Goal: Task Accomplishment & Management: Manage account settings

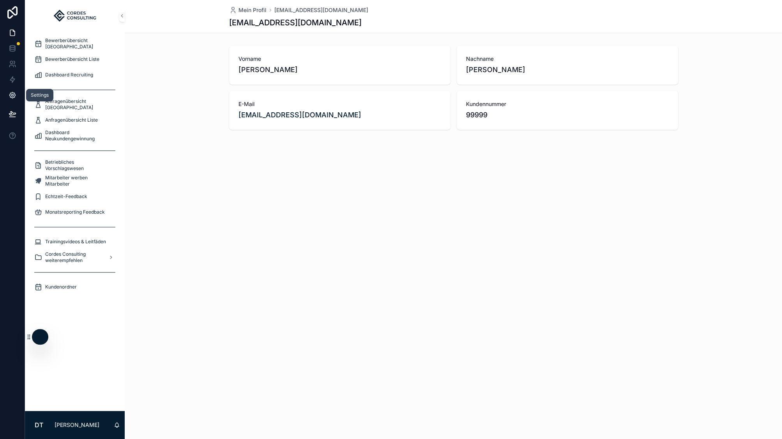
click at [14, 96] on icon at bounding box center [13, 95] width 8 height 8
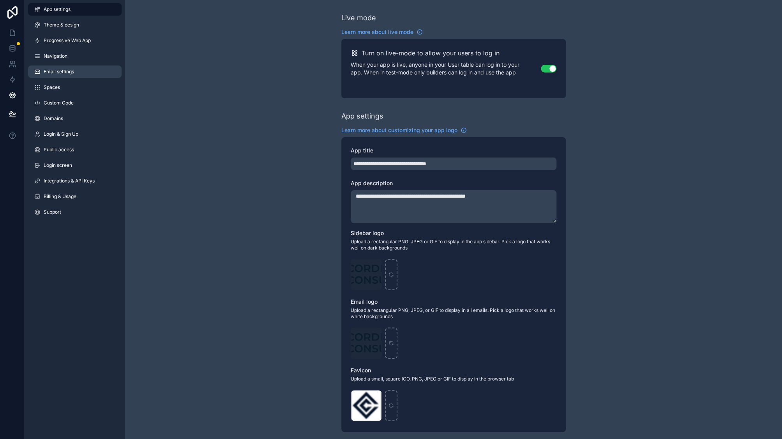
click at [66, 72] on span "Email settings" at bounding box center [59, 72] width 30 height 6
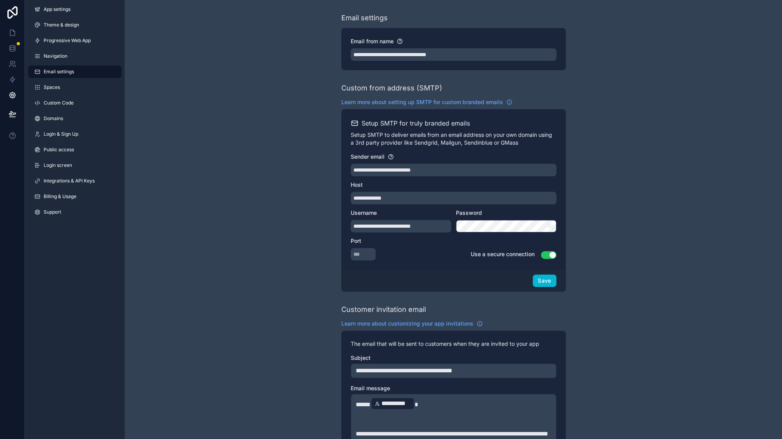
click at [433, 257] on div "Port *** Use a secure connection Use setting" at bounding box center [454, 248] width 206 height 23
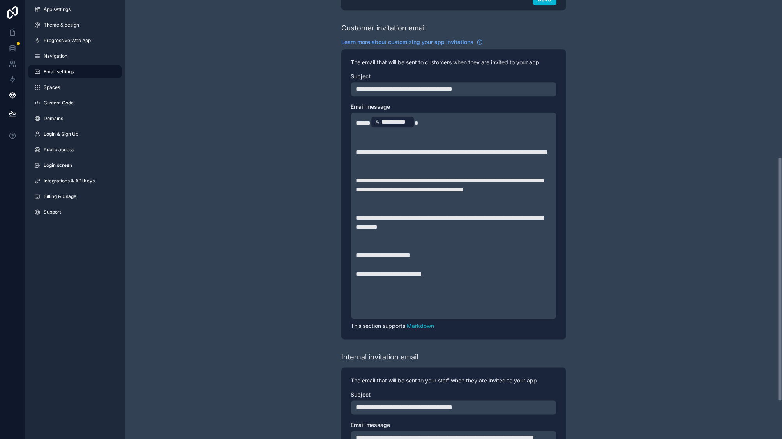
scroll to position [348, 0]
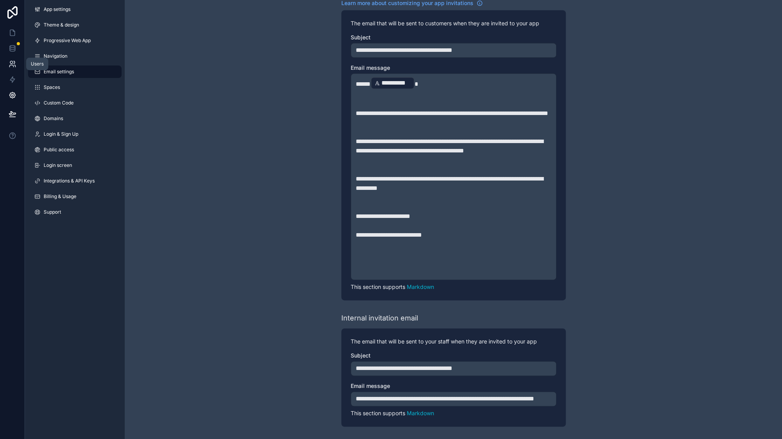
click at [14, 67] on icon at bounding box center [13, 64] width 8 height 8
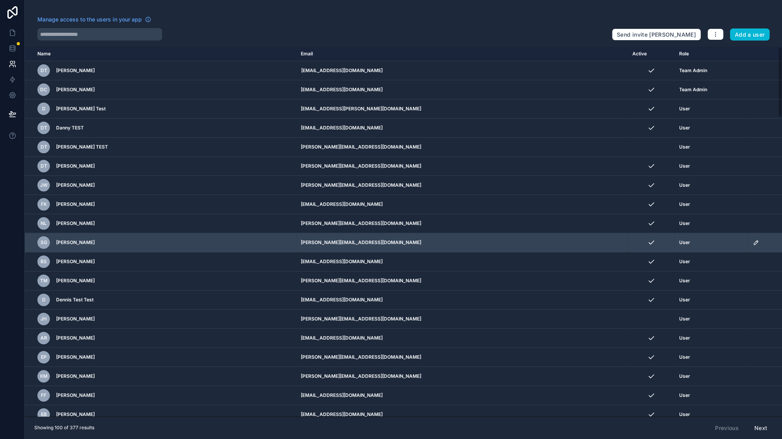
scroll to position [14, 0]
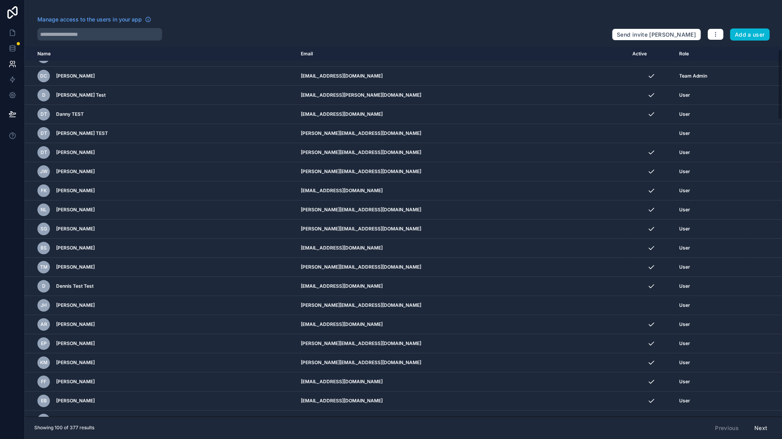
click at [738, 7] on div "Manage access to the users in your app Send invite reminders Add a user Name Em…" at bounding box center [403, 219] width 757 height 439
click at [7, 94] on link at bounding box center [12, 95] width 25 height 16
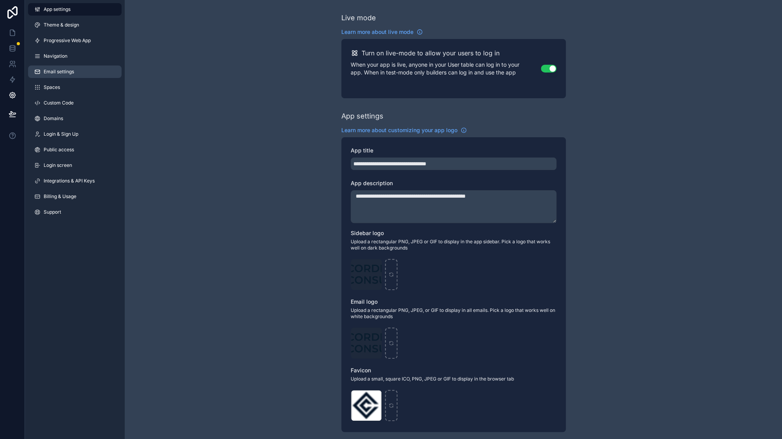
click at [81, 72] on link "Email settings" at bounding box center [75, 71] width 94 height 12
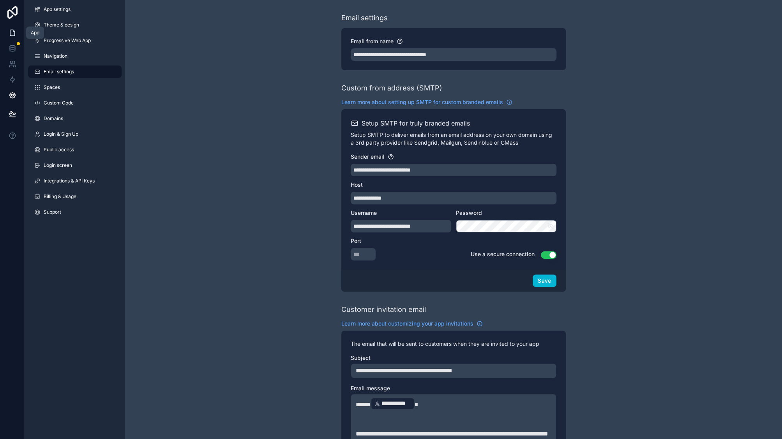
click at [12, 32] on icon at bounding box center [13, 33] width 8 height 8
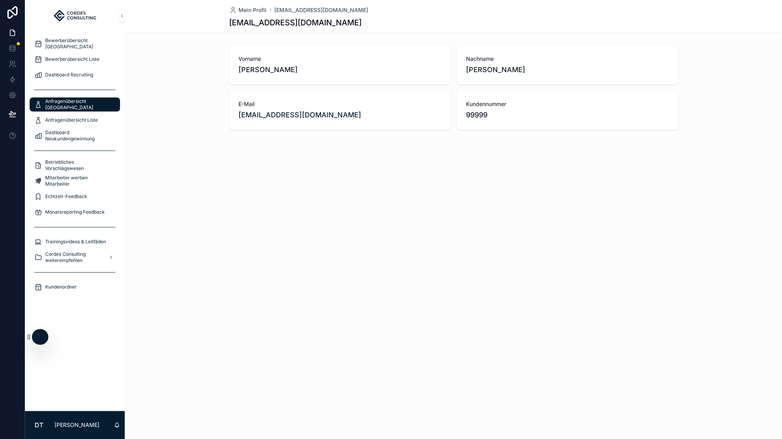
click at [92, 107] on span "Anfragenübersicht [GEOGRAPHIC_DATA]" at bounding box center [78, 104] width 67 height 12
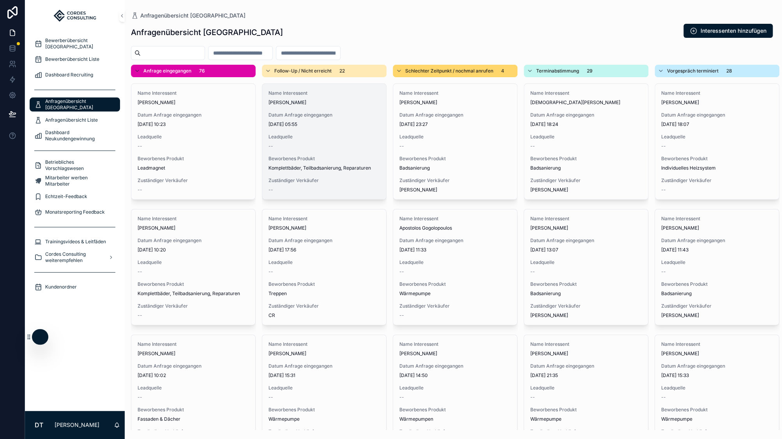
click at [317, 138] on span "Leadquelle" at bounding box center [323, 137] width 111 height 6
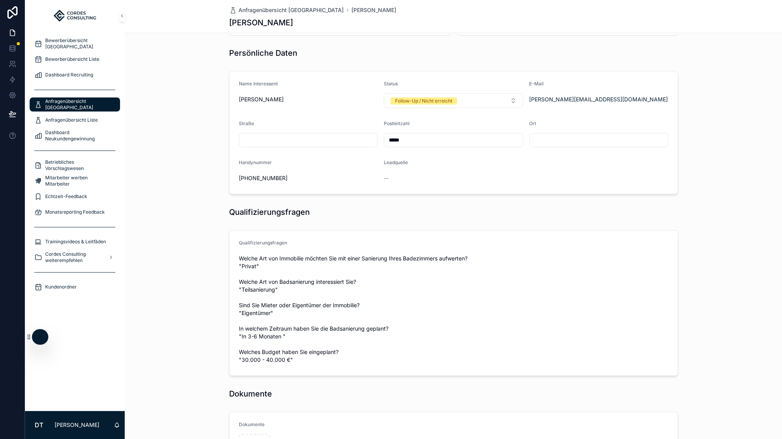
scroll to position [52, 0]
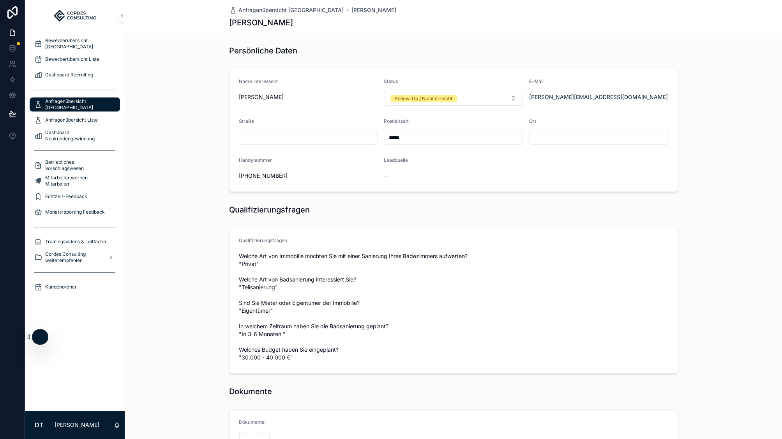
click at [288, 95] on span "[PERSON_NAME]" at bounding box center [308, 97] width 139 height 8
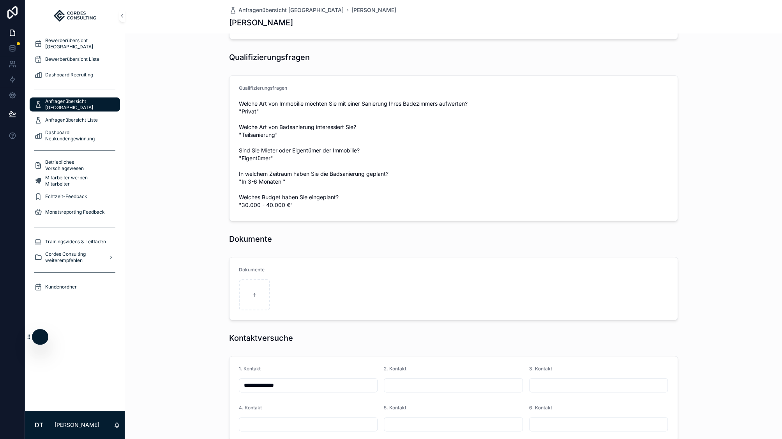
scroll to position [205, 0]
click at [87, 121] on span "Anfragenübersicht Liste" at bounding box center [71, 120] width 53 height 6
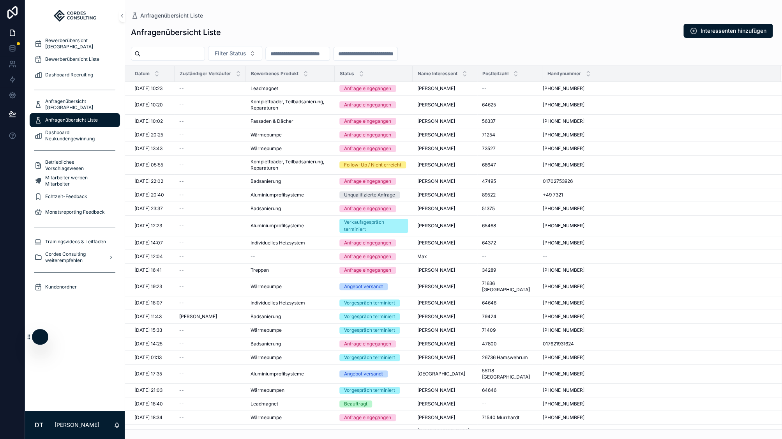
click at [397, 56] on input "scrollable content" at bounding box center [366, 53] width 64 height 11
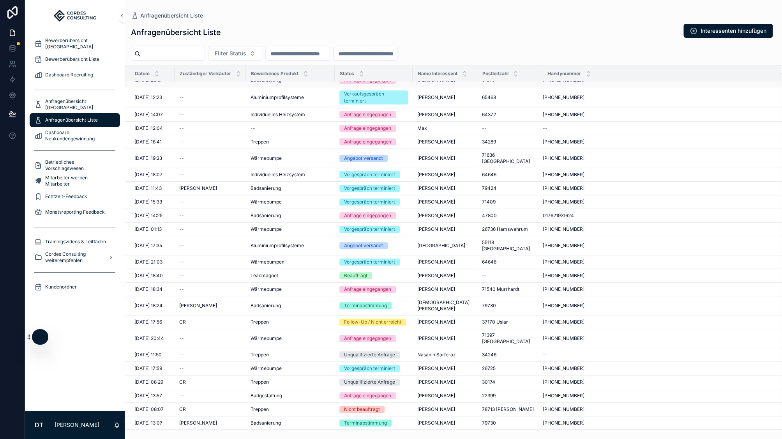
scroll to position [127, 0]
click at [199, 58] on input "scrollable content" at bounding box center [173, 53] width 64 height 11
paste input "*********"
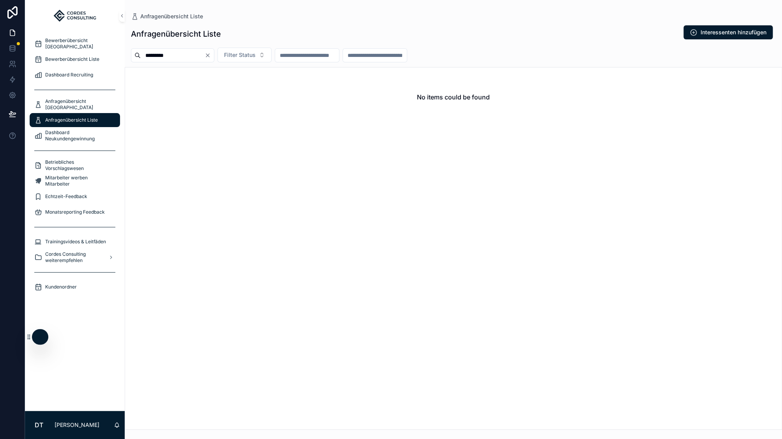
type input "*********"
click at [211, 55] on icon "Clear" at bounding box center [208, 55] width 6 height 6
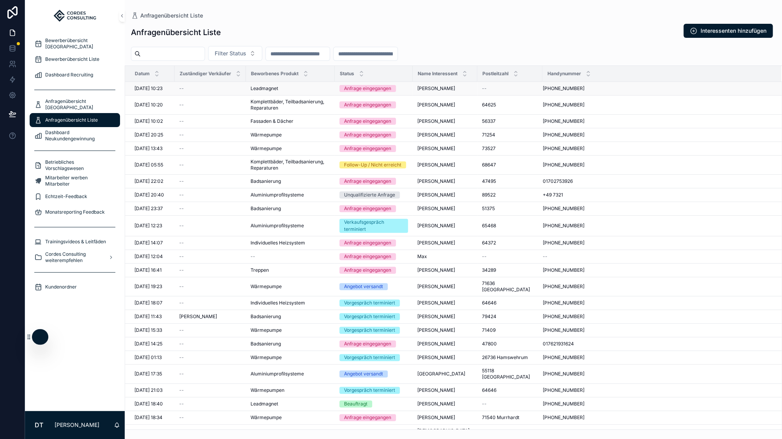
click at [320, 94] on td "Leadmagnet Leadmagnet" at bounding box center [290, 89] width 89 height 14
click at [319, 92] on td "Leadmagnet Leadmagnet" at bounding box center [290, 89] width 89 height 14
click at [290, 88] on div "Leadmagnet Leadmagnet" at bounding box center [290, 88] width 79 height 6
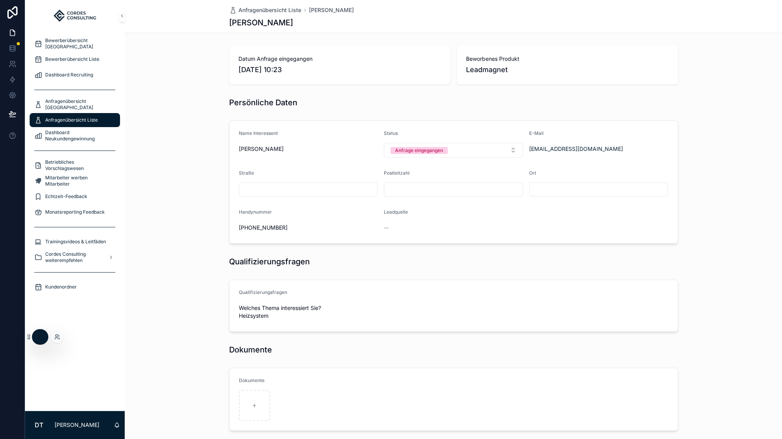
click at [34, 336] on div at bounding box center [40, 336] width 16 height 15
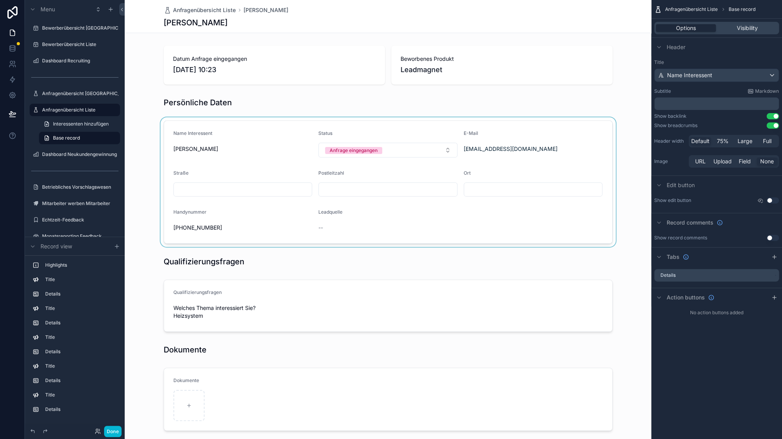
click at [250, 150] on div "scrollable content" at bounding box center [388, 181] width 526 height 129
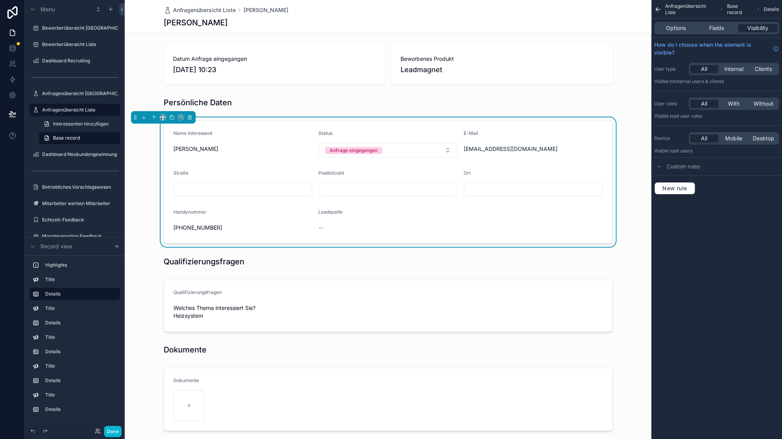
click at [259, 145] on span "[PERSON_NAME]" at bounding box center [242, 149] width 139 height 8
click at [722, 24] on span "Fields" at bounding box center [716, 28] width 15 height 8
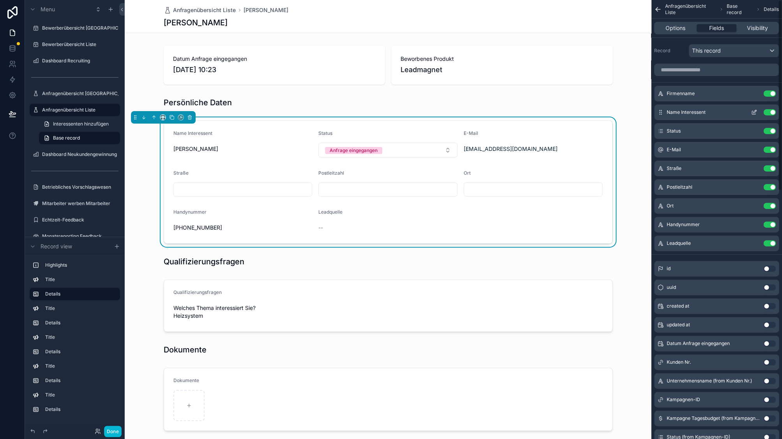
click at [710, 113] on div "Name Interessent Use setting" at bounding box center [716, 112] width 125 height 16
click at [753, 111] on icon "scrollable content" at bounding box center [754, 112] width 6 height 6
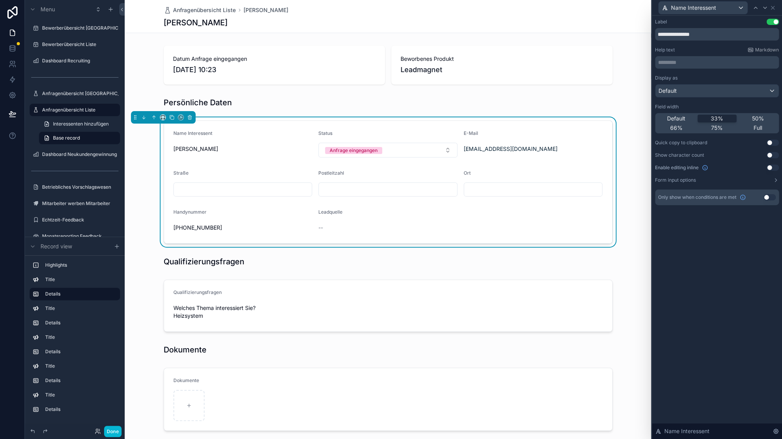
click at [772, 167] on button "Use setting" at bounding box center [772, 167] width 12 height 6
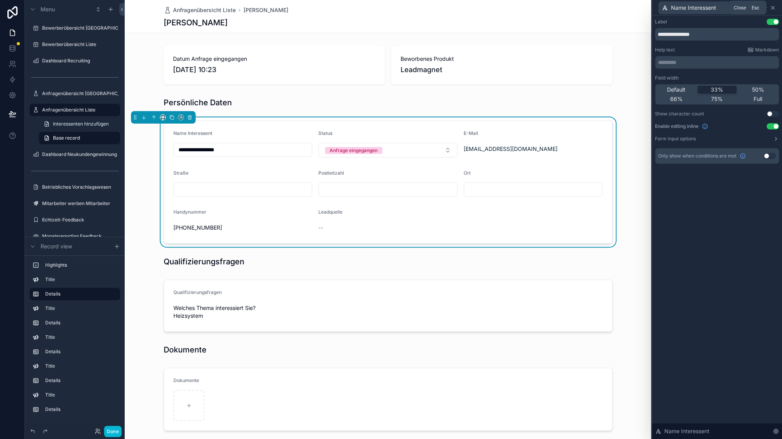
click at [773, 8] on icon at bounding box center [773, 8] width 6 height 6
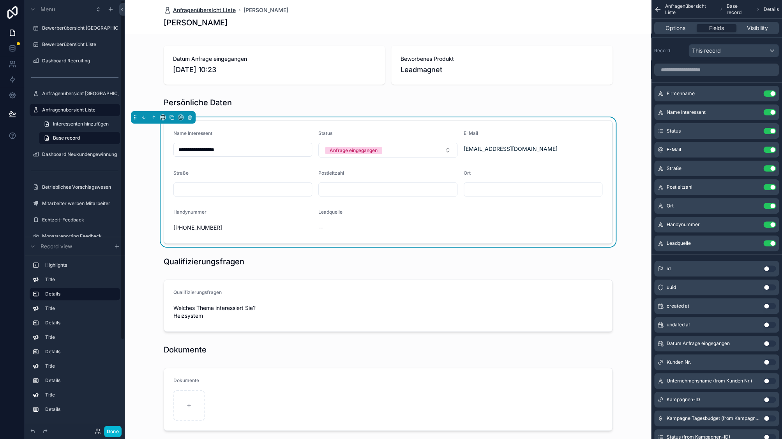
click at [188, 10] on span "Anfragenübersicht Liste" at bounding box center [204, 10] width 63 height 8
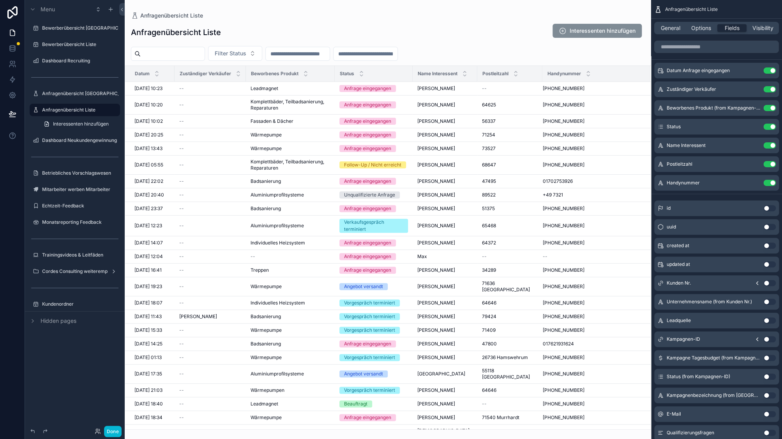
click at [205, 53] on input "scrollable content" at bounding box center [173, 53] width 64 height 11
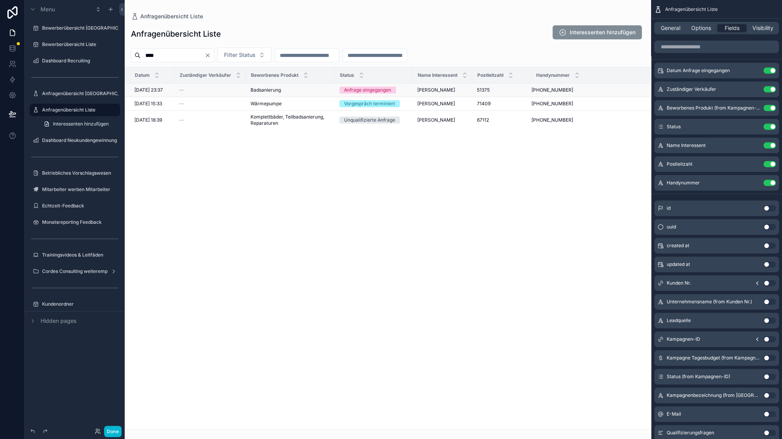
type input "****"
click at [291, 91] on div "Badsanierung Badsanierung" at bounding box center [290, 90] width 79 height 6
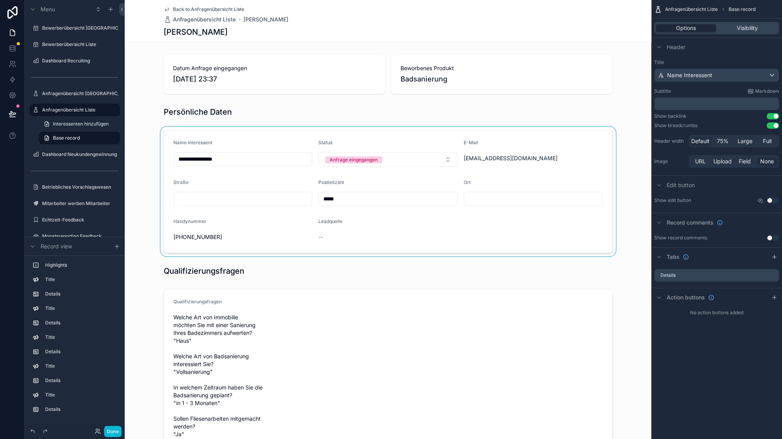
click at [231, 159] on div "scrollable content" at bounding box center [388, 191] width 526 height 129
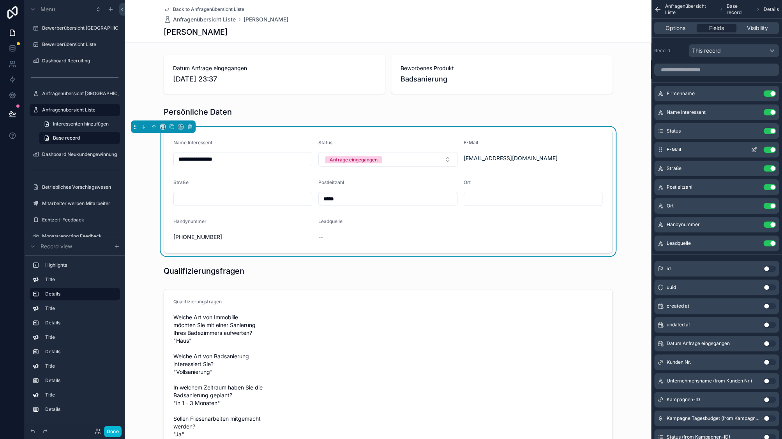
click at [754, 151] on icon "scrollable content" at bounding box center [754, 150] width 6 height 6
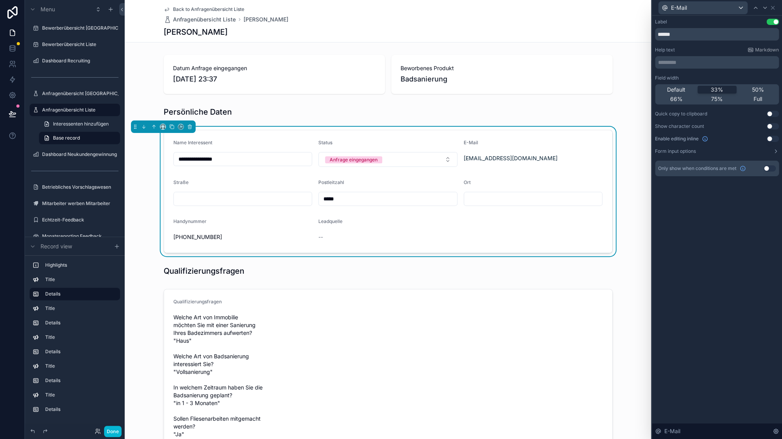
click at [767, 137] on button "Use setting" at bounding box center [772, 139] width 12 height 6
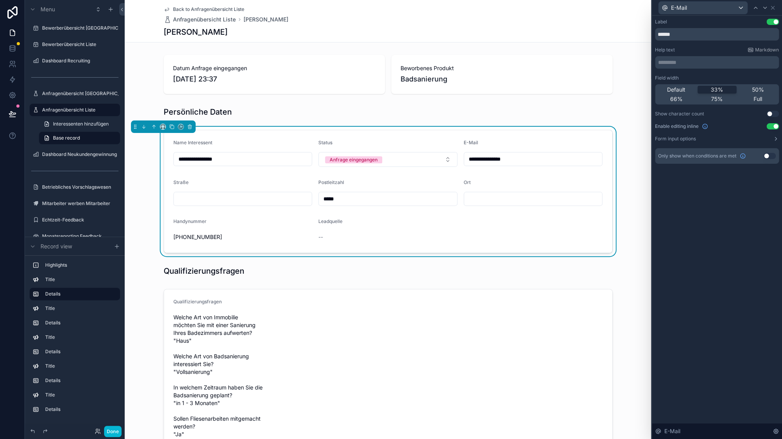
click at [254, 231] on div "[PHONE_NUMBER]" at bounding box center [242, 237] width 139 height 12
click at [759, 8] on div at bounding box center [755, 7] width 9 height 9
click at [770, 8] on icon at bounding box center [773, 8] width 6 height 6
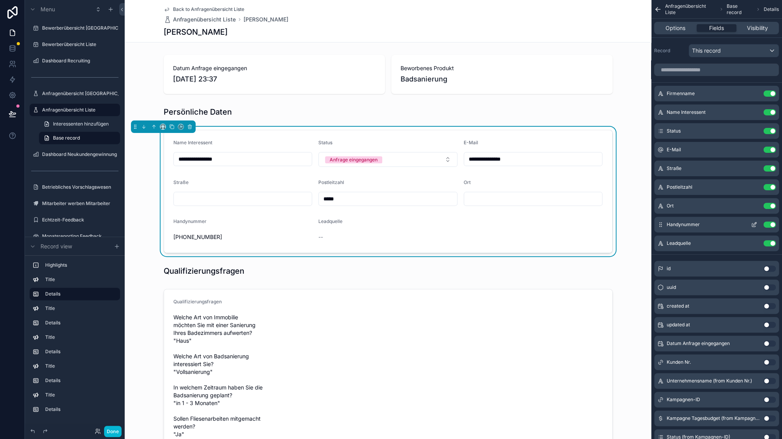
click at [757, 222] on button "scrollable content" at bounding box center [754, 224] width 12 height 6
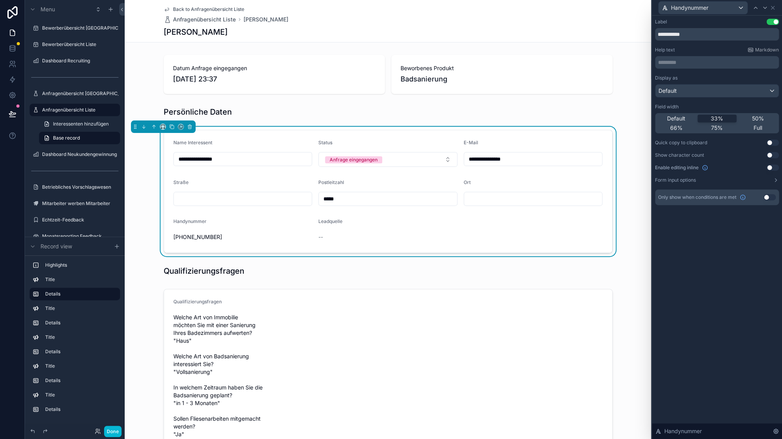
click at [770, 169] on button "Use setting" at bounding box center [772, 167] width 12 height 6
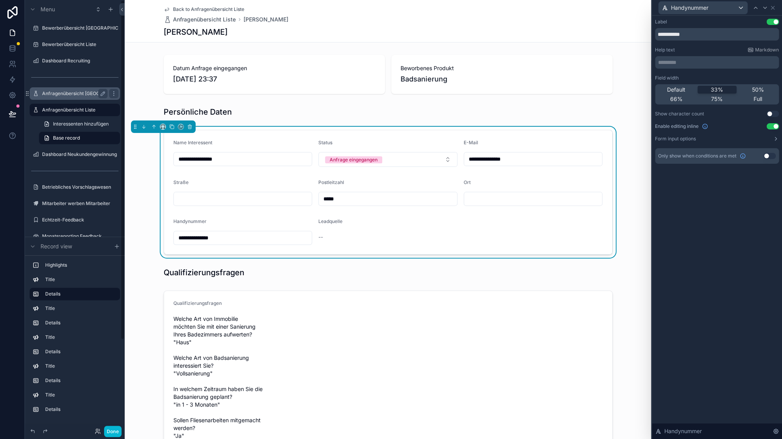
click at [57, 95] on label "Anfragenübersicht [GEOGRAPHIC_DATA]" at bounding box center [74, 93] width 65 height 6
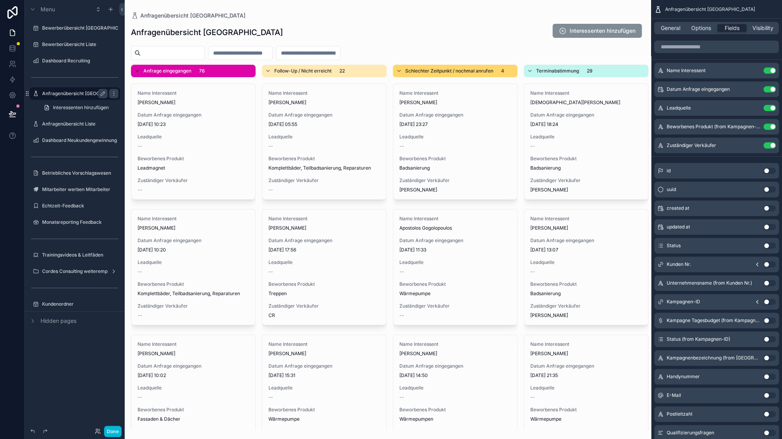
click at [74, 90] on div "Anfragenübersicht [GEOGRAPHIC_DATA]" at bounding box center [74, 93] width 65 height 9
click at [218, 128] on div "scrollable content" at bounding box center [388, 219] width 526 height 439
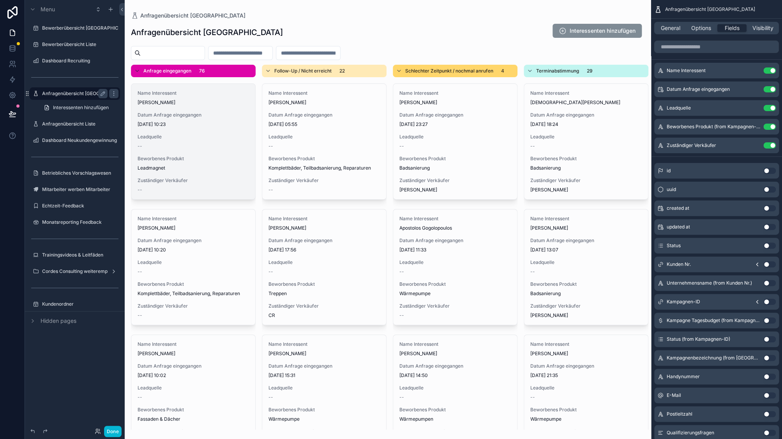
click at [212, 135] on span "Leadquelle" at bounding box center [193, 137] width 111 height 6
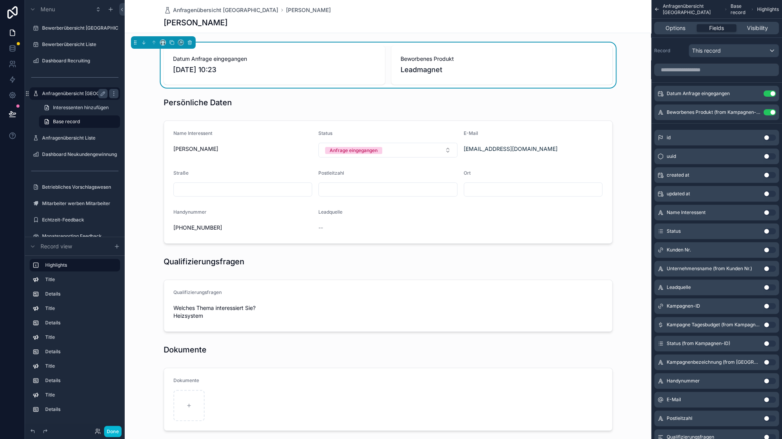
click at [85, 93] on label "Anfragenübersicht [GEOGRAPHIC_DATA]" at bounding box center [74, 93] width 65 height 6
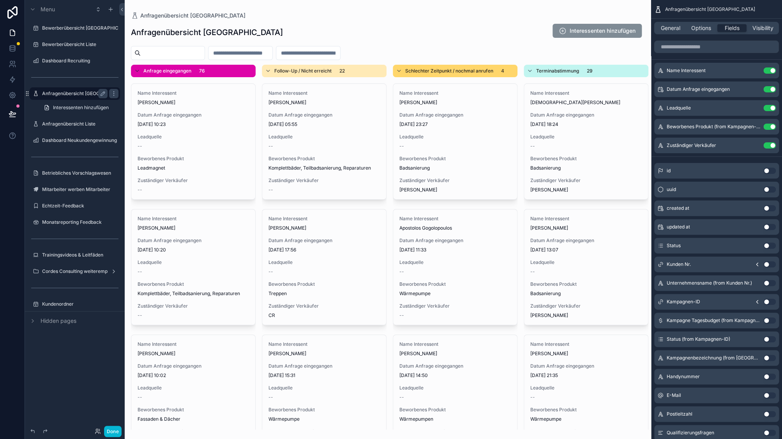
click at [177, 58] on input "scrollable content" at bounding box center [173, 53] width 64 height 11
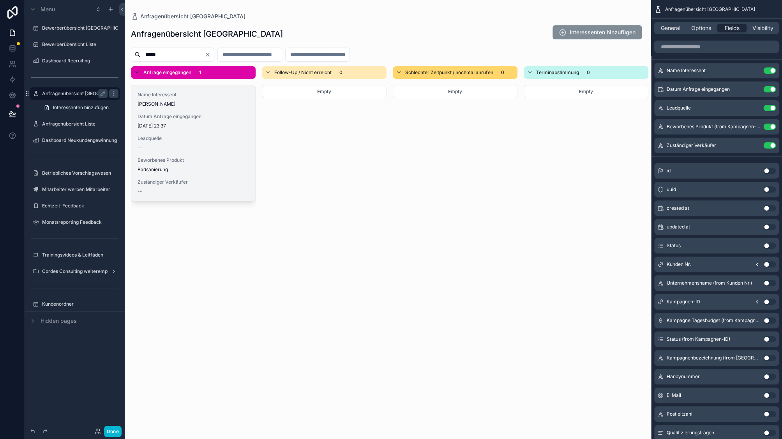
type input "****"
click at [207, 138] on span "Leadquelle" at bounding box center [193, 138] width 111 height 6
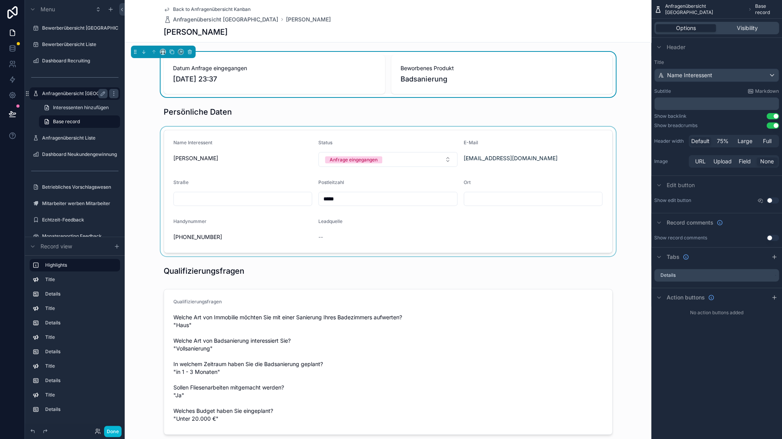
click at [235, 157] on div "scrollable content" at bounding box center [388, 191] width 526 height 129
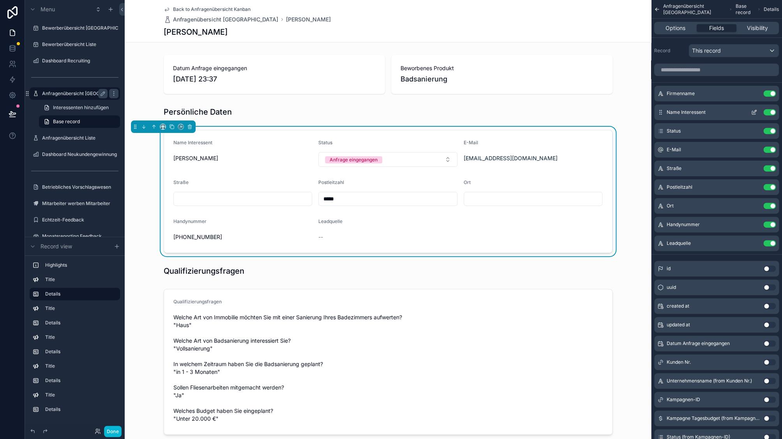
click at [757, 113] on icon "scrollable content" at bounding box center [754, 112] width 6 height 6
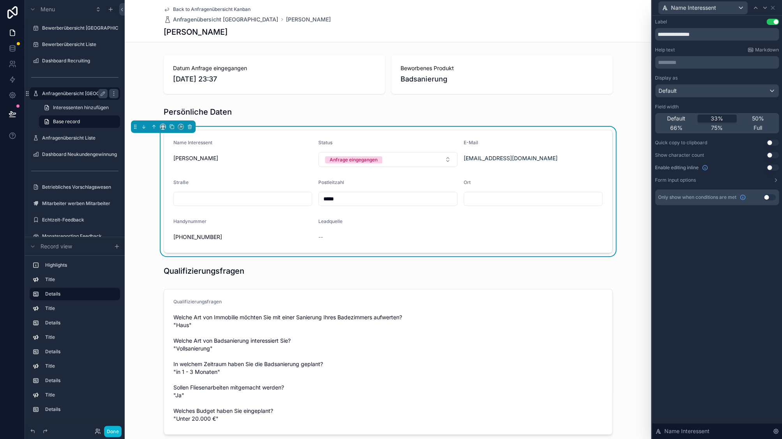
click at [775, 168] on button "Use setting" at bounding box center [772, 167] width 12 height 6
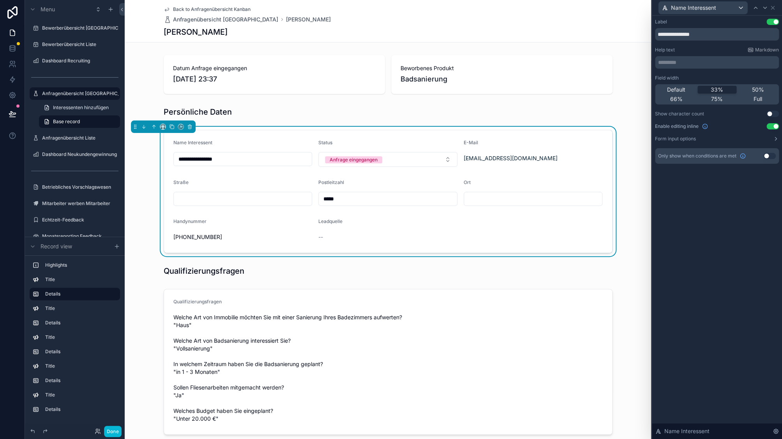
click at [514, 153] on div "[EMAIL_ADDRESS][DOMAIN_NAME]" at bounding box center [533, 158] width 139 height 12
click at [774, 6] on icon at bounding box center [773, 8] width 6 height 6
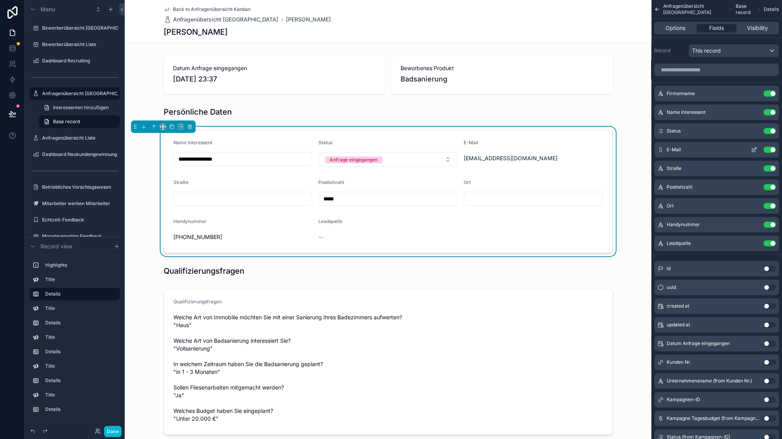
click at [755, 149] on icon "scrollable content" at bounding box center [754, 148] width 3 height 3
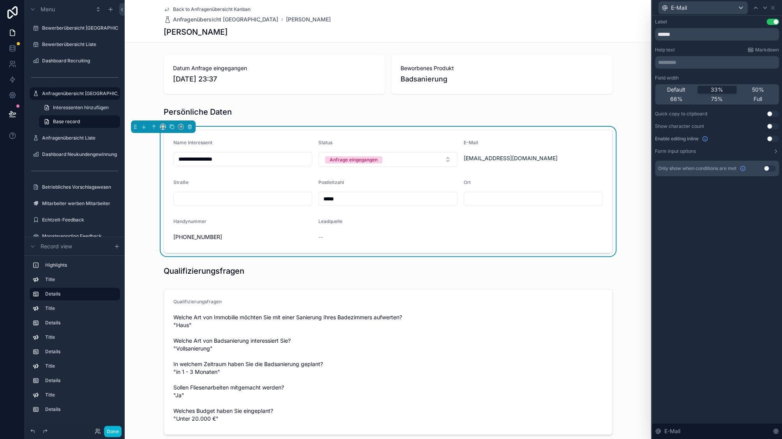
click at [769, 136] on div "Field width Default 33% 50% 66% 75% Full Quick copy to clipboard Use setting Sh…" at bounding box center [717, 114] width 124 height 79
click at [770, 139] on button "Use setting" at bounding box center [772, 139] width 12 height 6
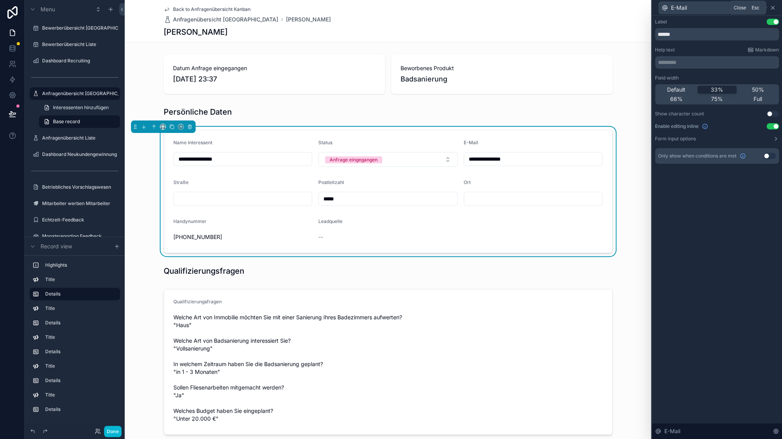
click at [775, 9] on icon at bounding box center [773, 8] width 6 height 6
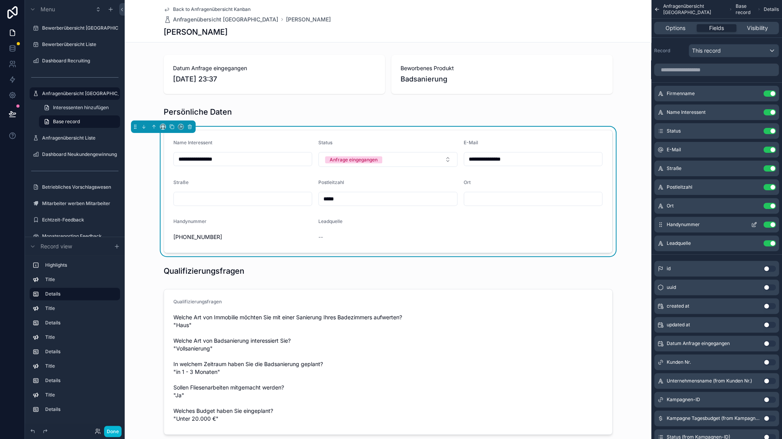
click at [753, 224] on icon "scrollable content" at bounding box center [754, 224] width 6 height 6
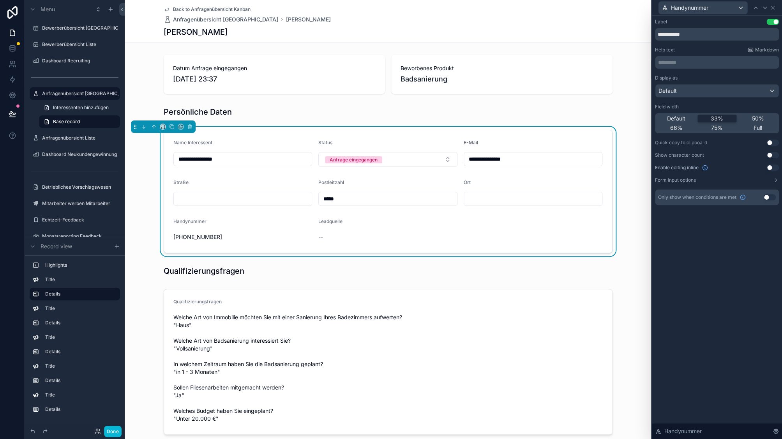
click at [770, 163] on div "Display as Default Field width Default 33% 50% 66% 75% Full Quick copy to clipb…" at bounding box center [717, 129] width 124 height 108
click at [771, 170] on button "Use setting" at bounding box center [772, 167] width 12 height 6
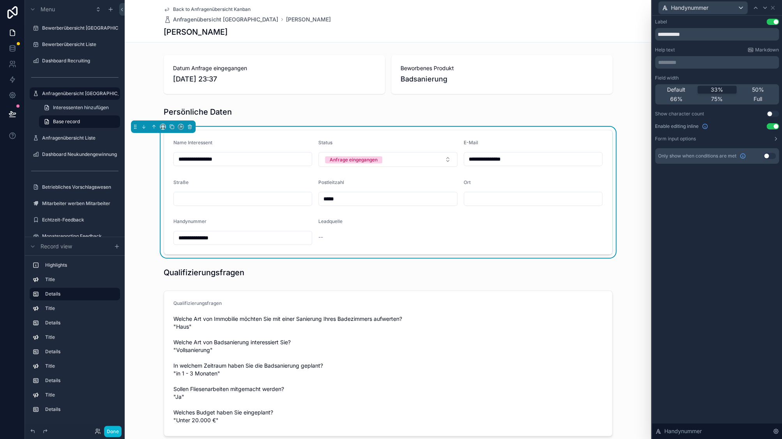
click at [254, 157] on input "**********" at bounding box center [243, 159] width 138 height 11
type input "**********"
click at [16, 113] on button at bounding box center [12, 114] width 17 height 22
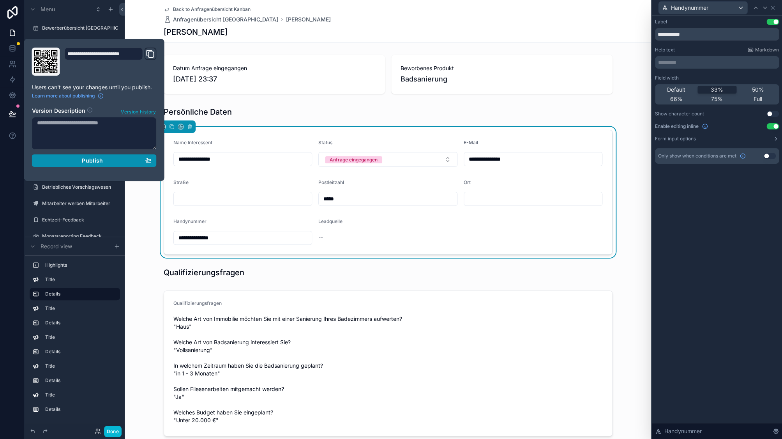
click at [117, 157] on div "Publish" at bounding box center [94, 160] width 115 height 7
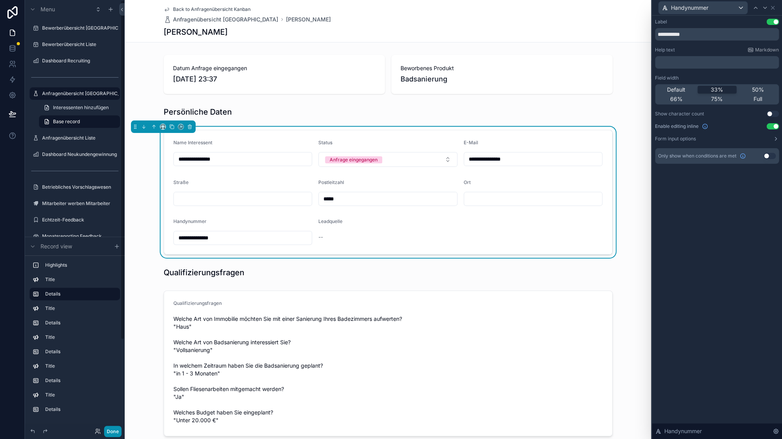
click at [110, 434] on button "Done" at bounding box center [113, 431] width 18 height 11
